Goal: Navigation & Orientation: Find specific page/section

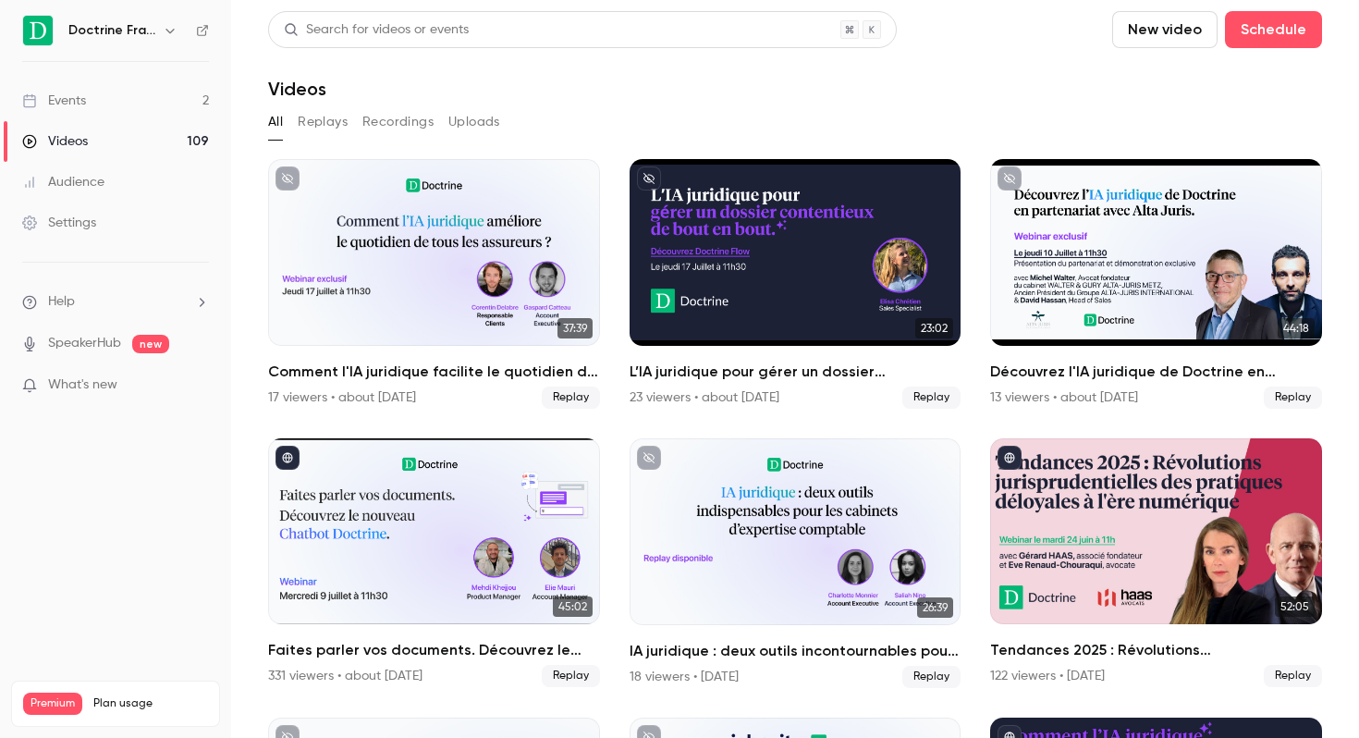
click at [153, 30] on h6 "Doctrine France" at bounding box center [111, 30] width 87 height 18
click at [174, 29] on icon "button" at bounding box center [170, 30] width 15 height 15
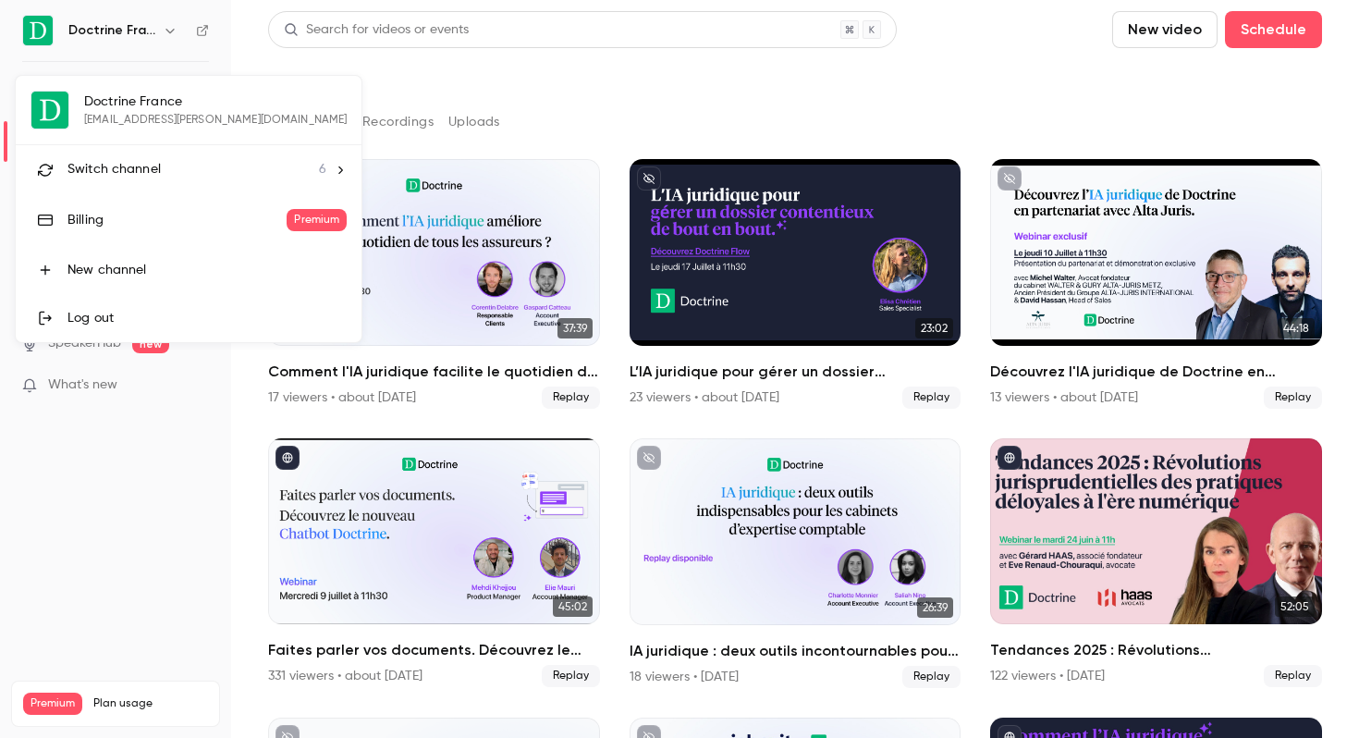
click at [147, 127] on div "Doctrine France [EMAIL_ADDRESS][PERSON_NAME][DOMAIN_NAME] Switch channel 6 Bill…" at bounding box center [189, 209] width 346 height 266
click at [147, 145] on li "Switch channel 6" at bounding box center [189, 169] width 346 height 49
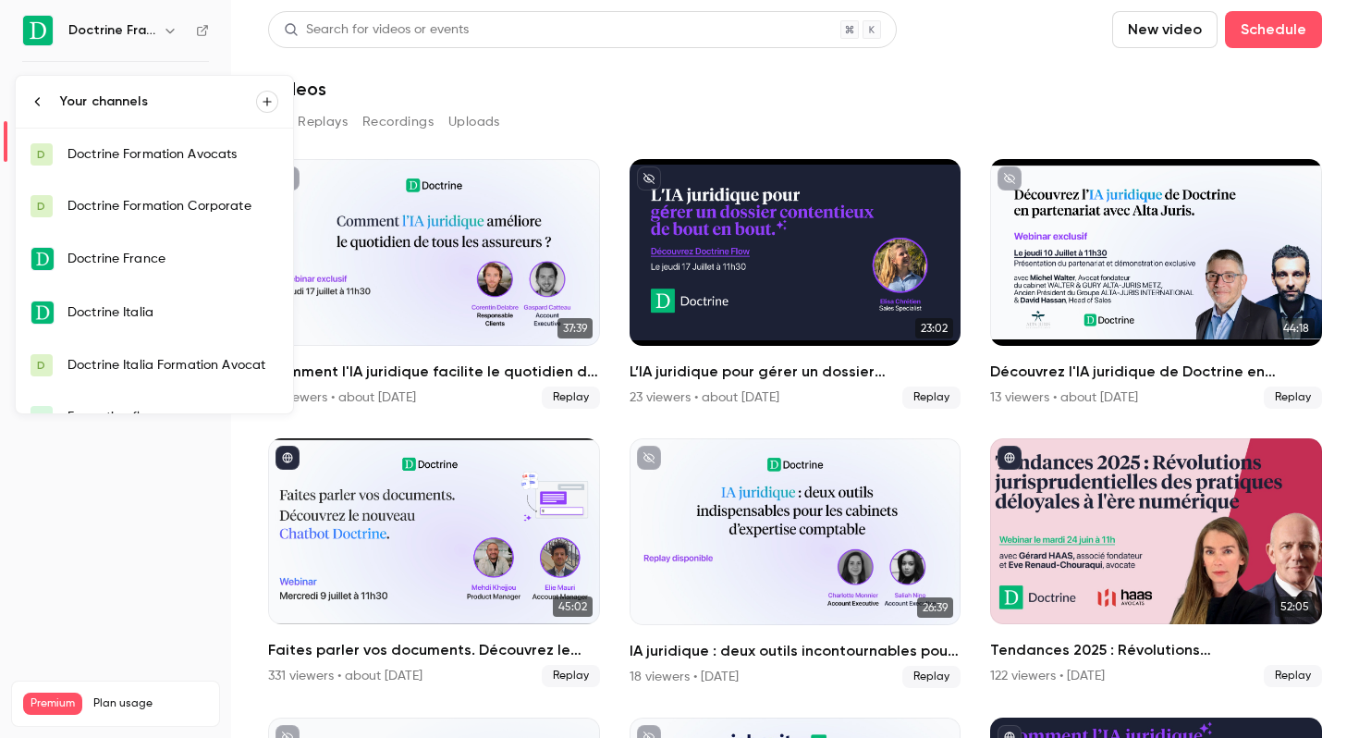
click at [216, 170] on link "D Doctrine Formation Avocats" at bounding box center [154, 154] width 277 height 52
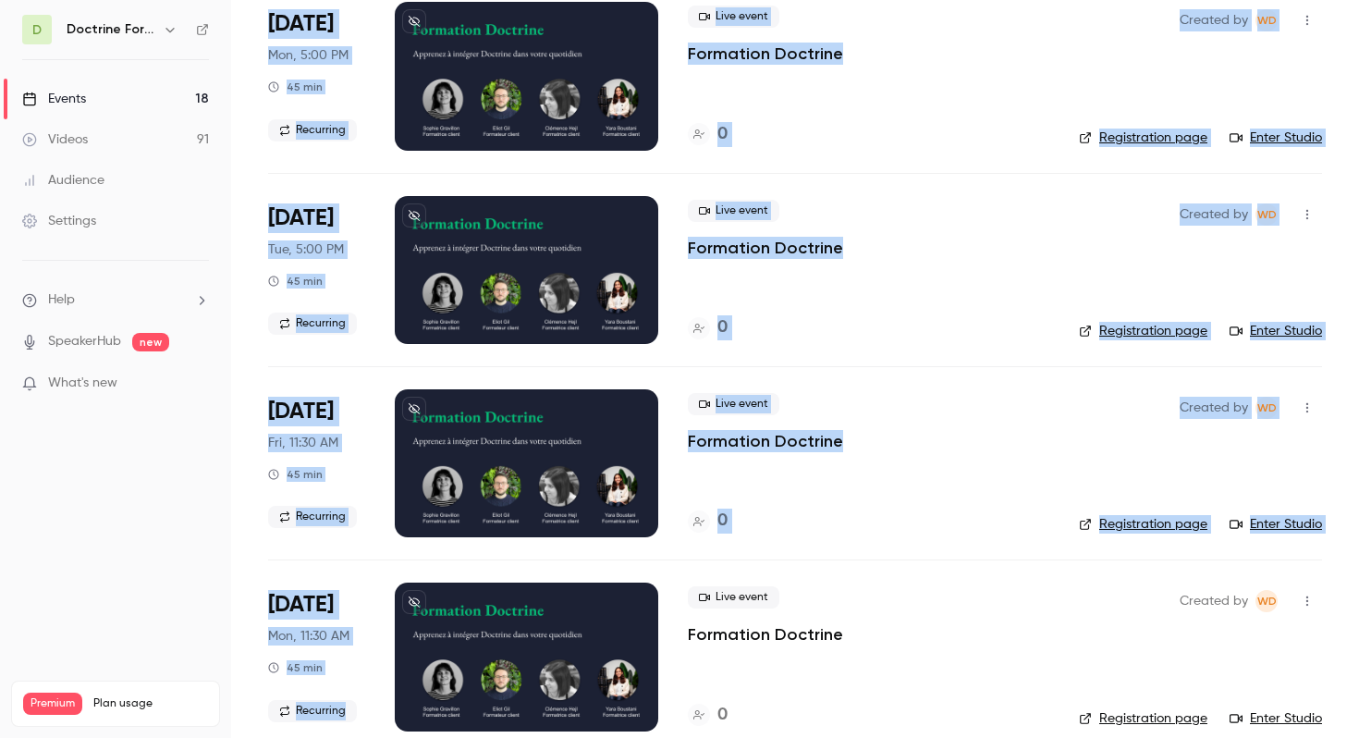
drag, startPoint x: 265, startPoint y: 178, endPoint x: 337, endPoint y: 737, distance: 563.0
click at [337, 737] on main "Search for videos or events New video Schedule Events Upcoming Past Recurring R…" at bounding box center [795, 369] width 1128 height 738
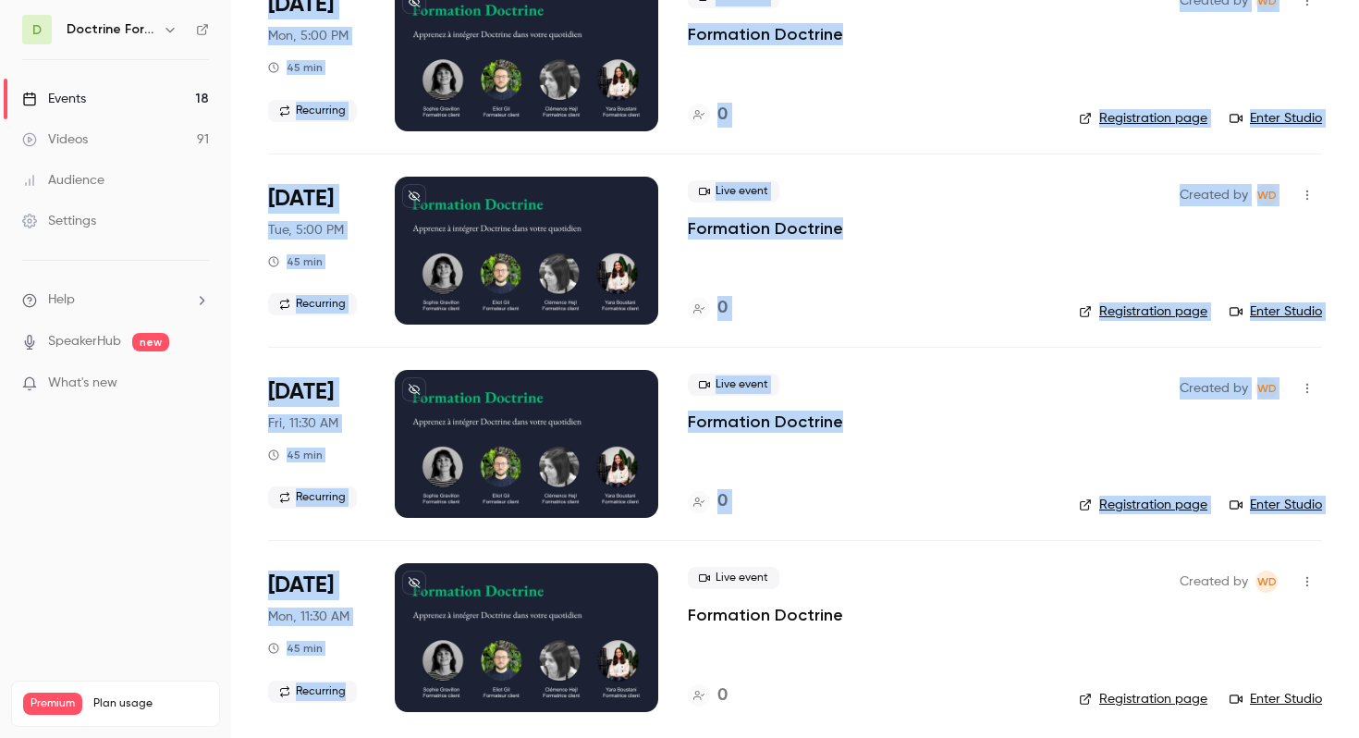
copy ul "[DATE] Fri, 11:30 AM 45 min Recurring Live event Formation Doctrine 9 Created b…"
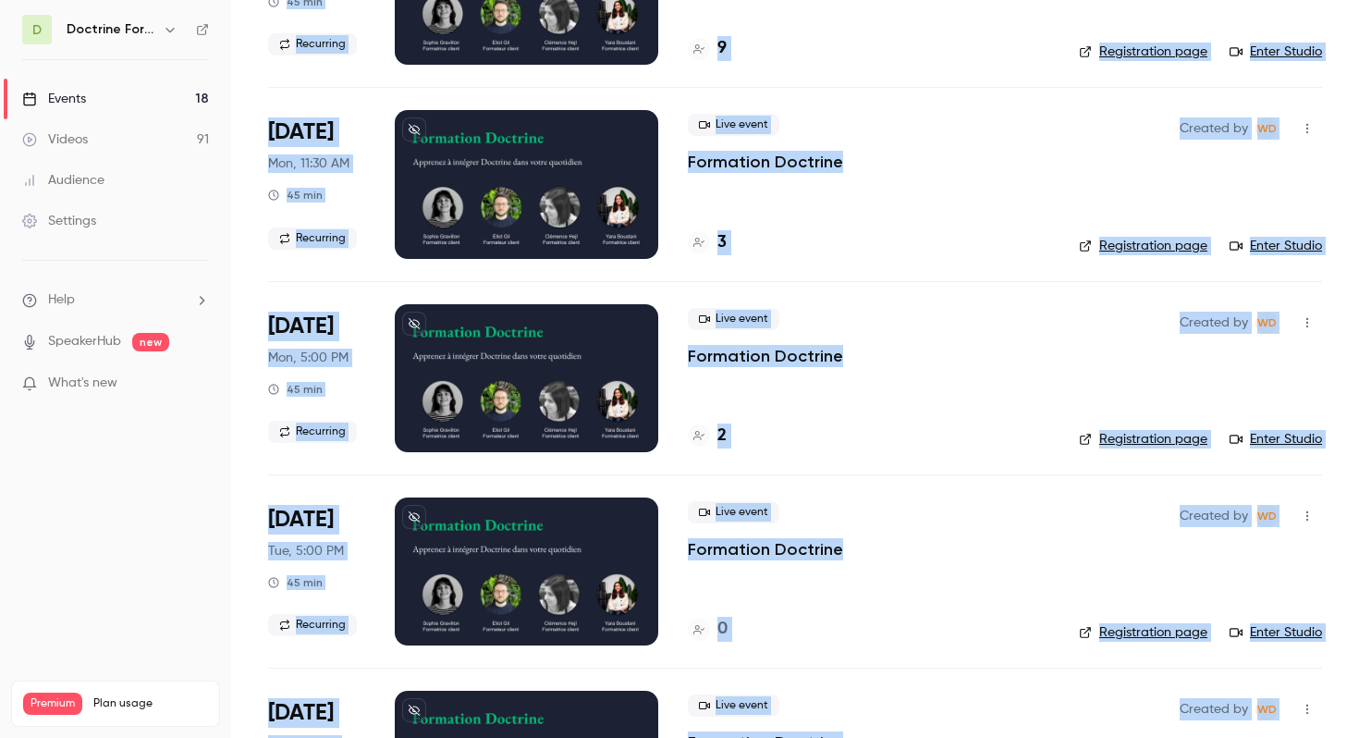
scroll to position [0, 0]
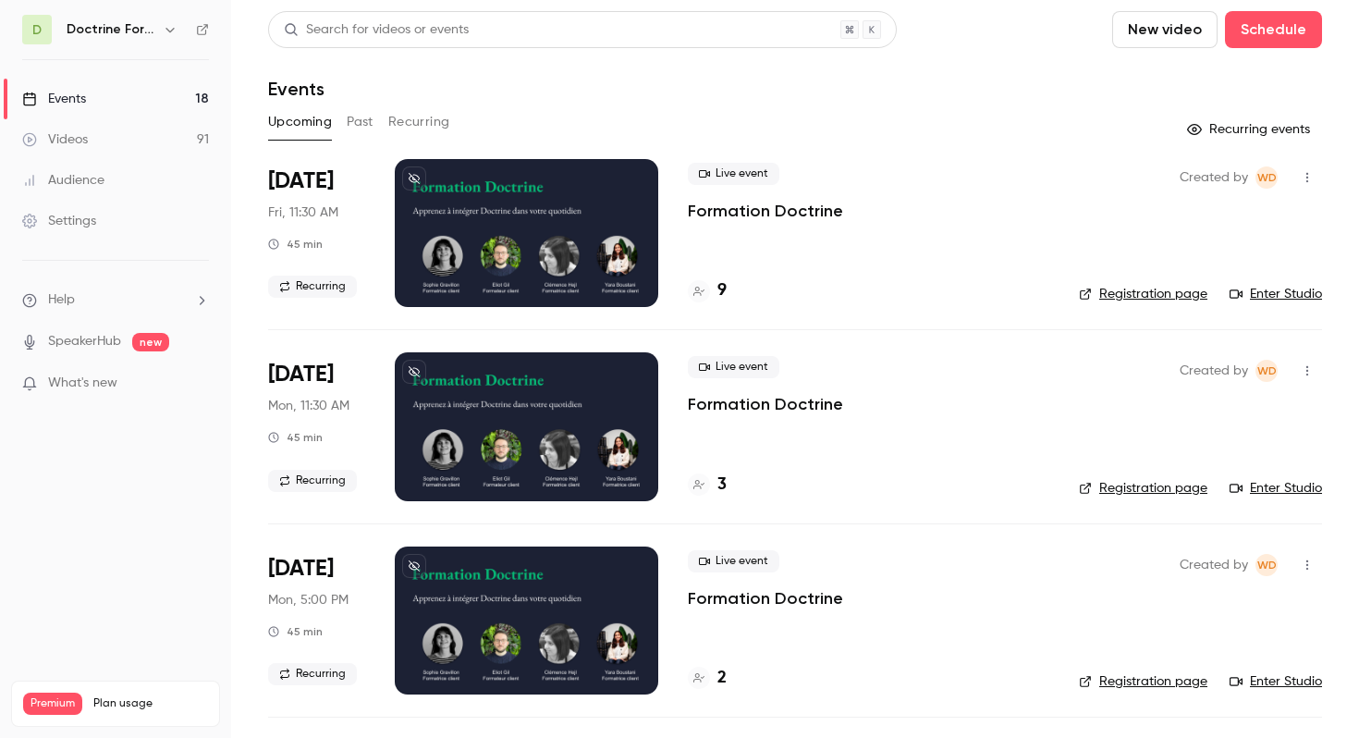
click at [501, 93] on div "Events" at bounding box center [795, 89] width 1054 height 22
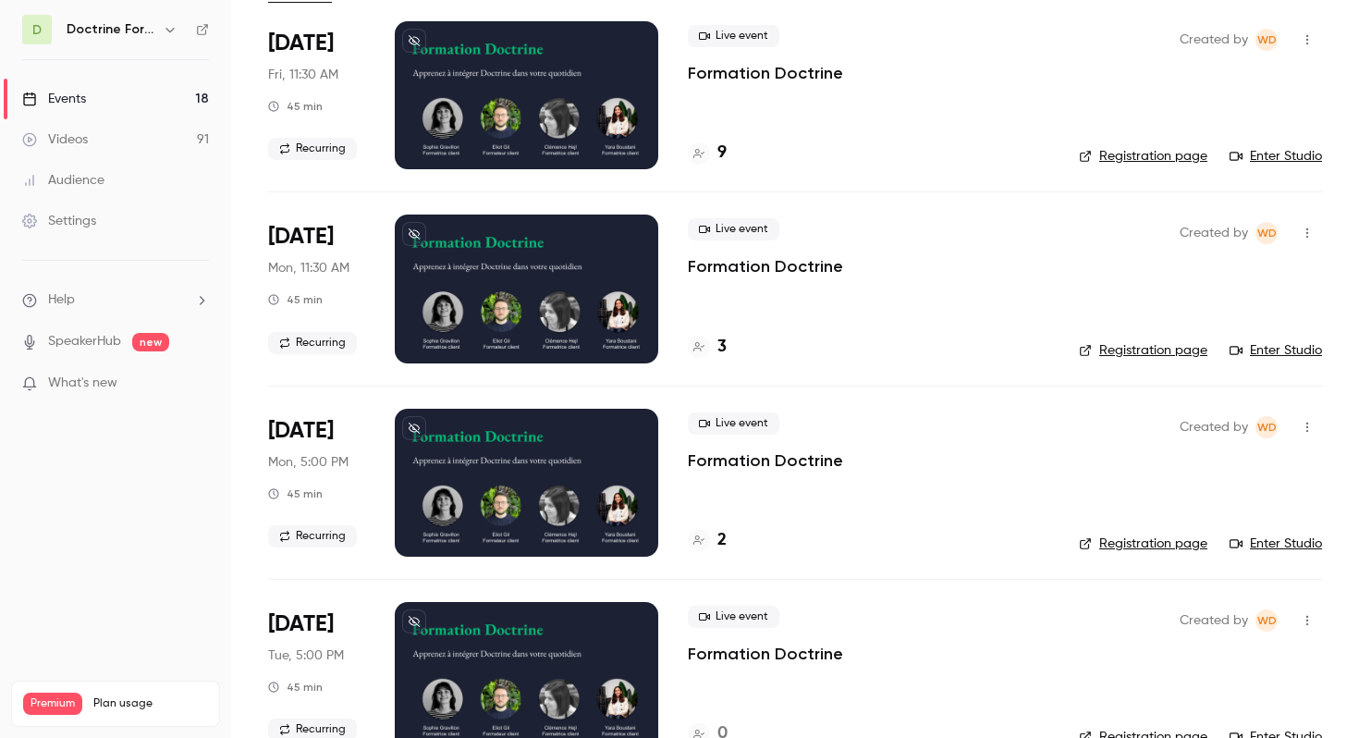
scroll to position [357, 0]
